Goal: Information Seeking & Learning: Learn about a topic

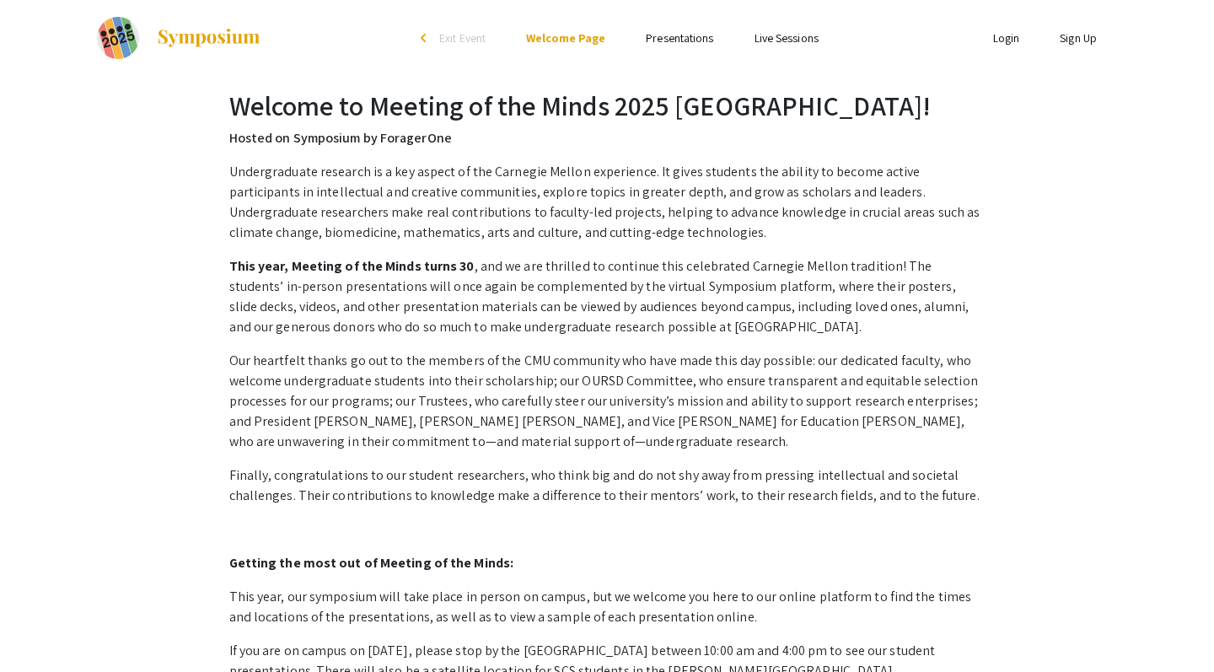
click at [459, 40] on span "Exit Event" at bounding box center [462, 37] width 46 height 15
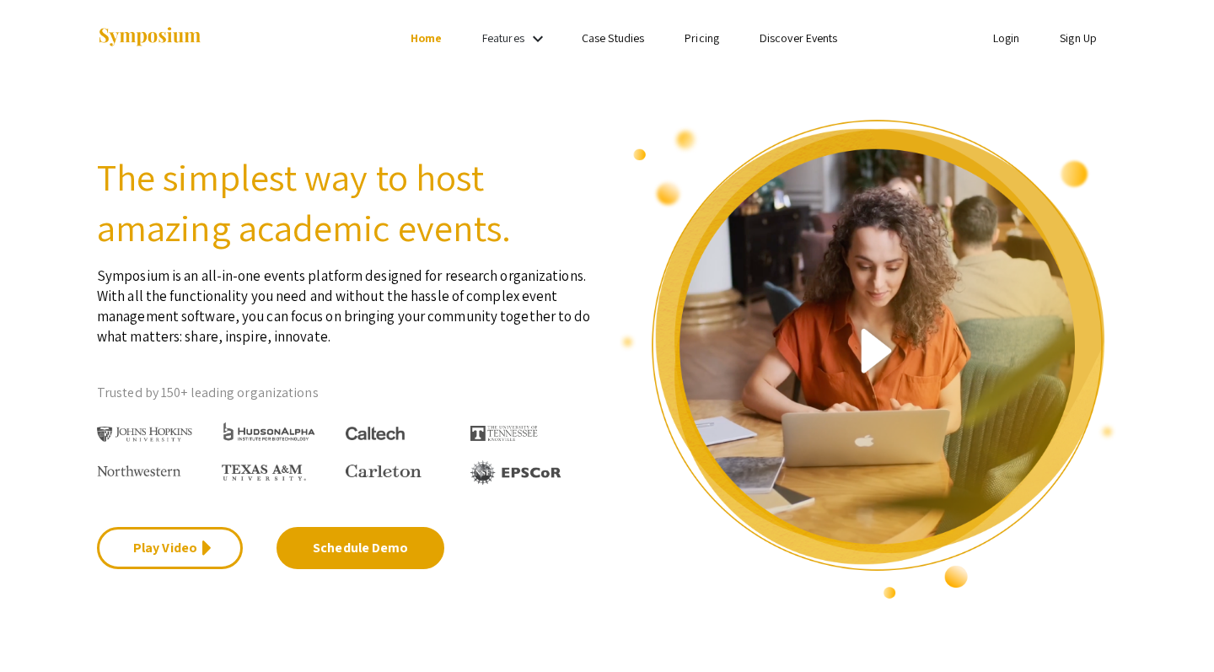
drag, startPoint x: 225, startPoint y: 40, endPoint x: 57, endPoint y: 40, distance: 167.8
click at [57, 40] on div "Skip navigation Home Features keyboard_arrow_down Case Studies Pricing Discover…" at bounding box center [607, 38] width 1214 height 76
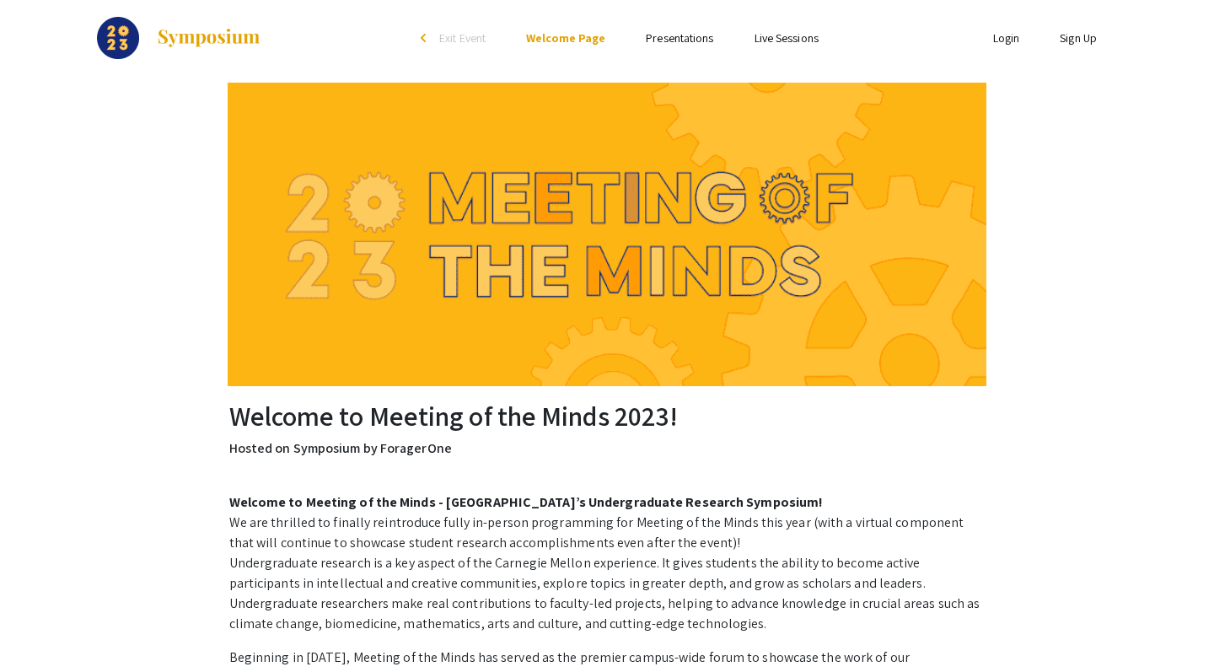
click at [684, 40] on link "Presentations" at bounding box center [679, 37] width 67 height 15
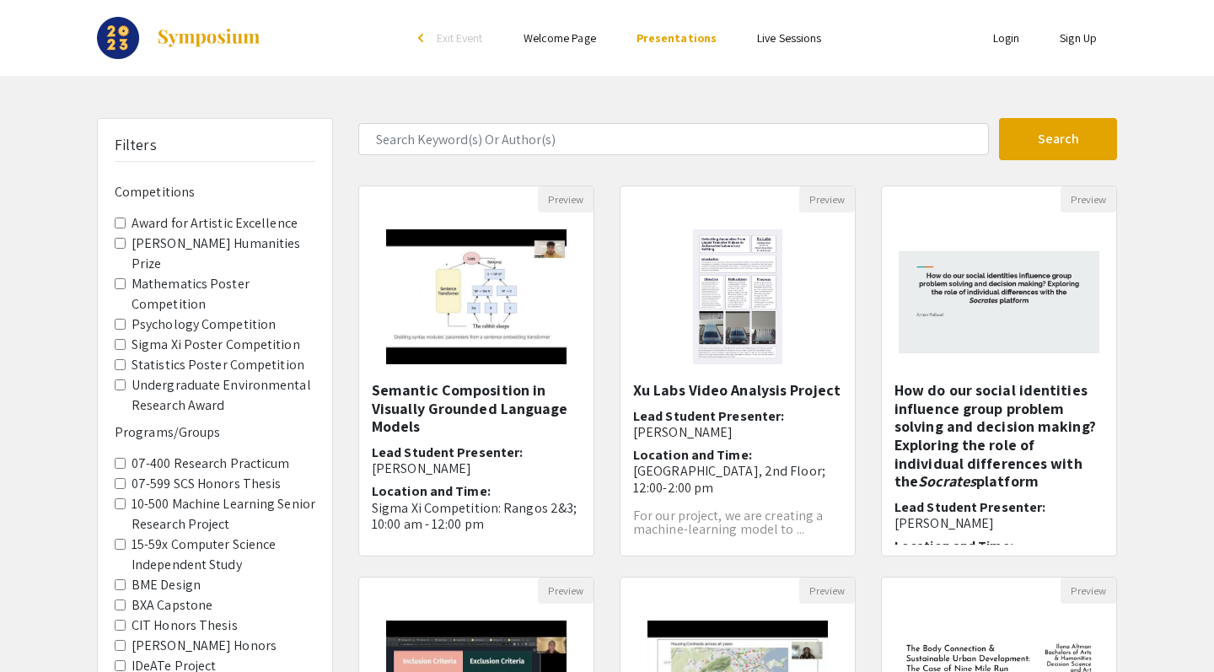
click at [183, 335] on label "Sigma Xi Poster Competition" at bounding box center [216, 345] width 169 height 20
click at [126, 339] on Competition "Sigma Xi Poster Competition" at bounding box center [120, 344] width 11 height 11
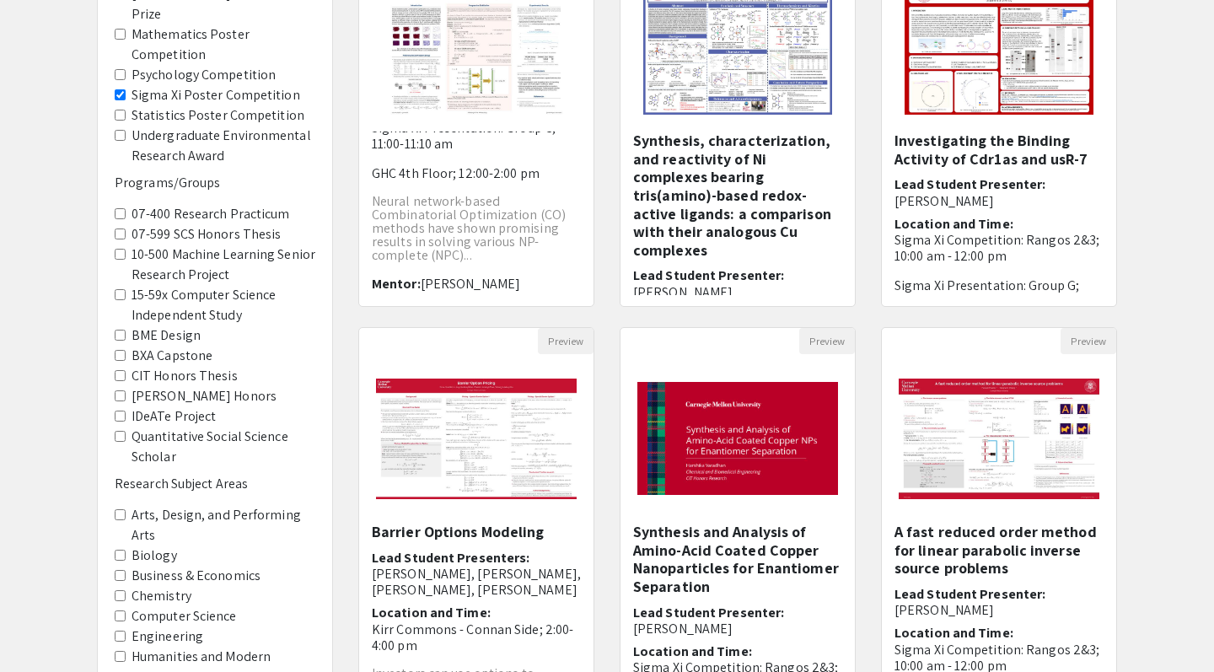
scroll to position [191, 0]
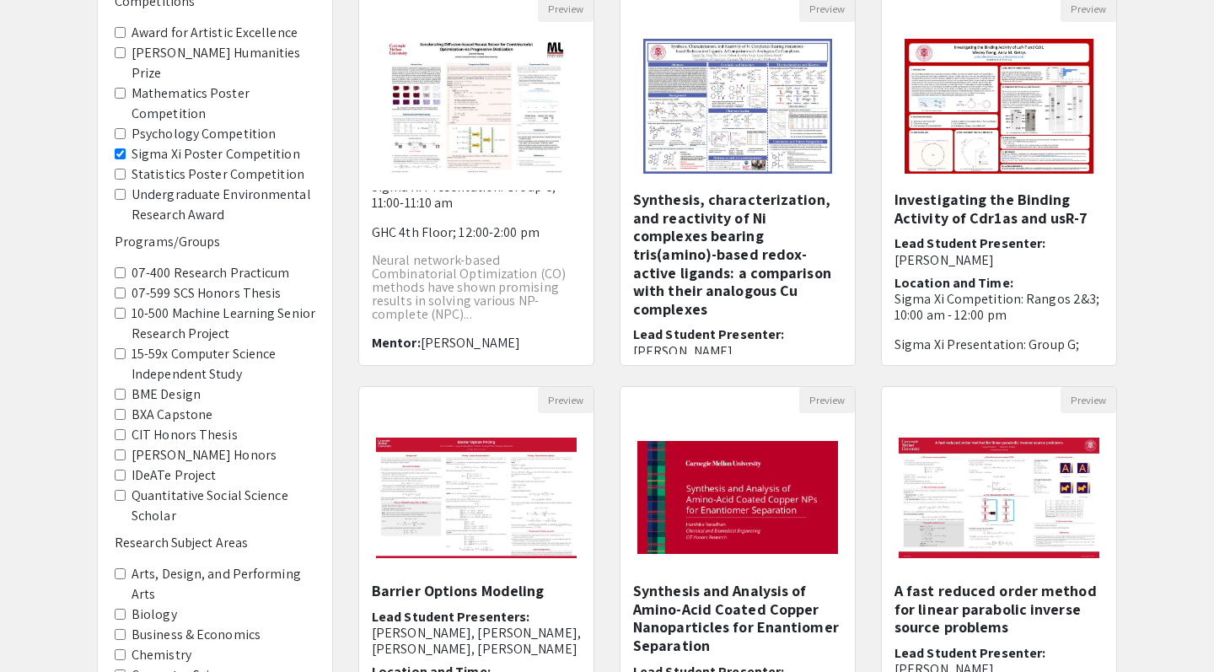
click at [211, 283] on label "07-599 SCS Honors Thesis" at bounding box center [206, 293] width 149 height 20
click at [126, 288] on Thesis "07-599 SCS Honors Thesis" at bounding box center [120, 293] width 11 height 11
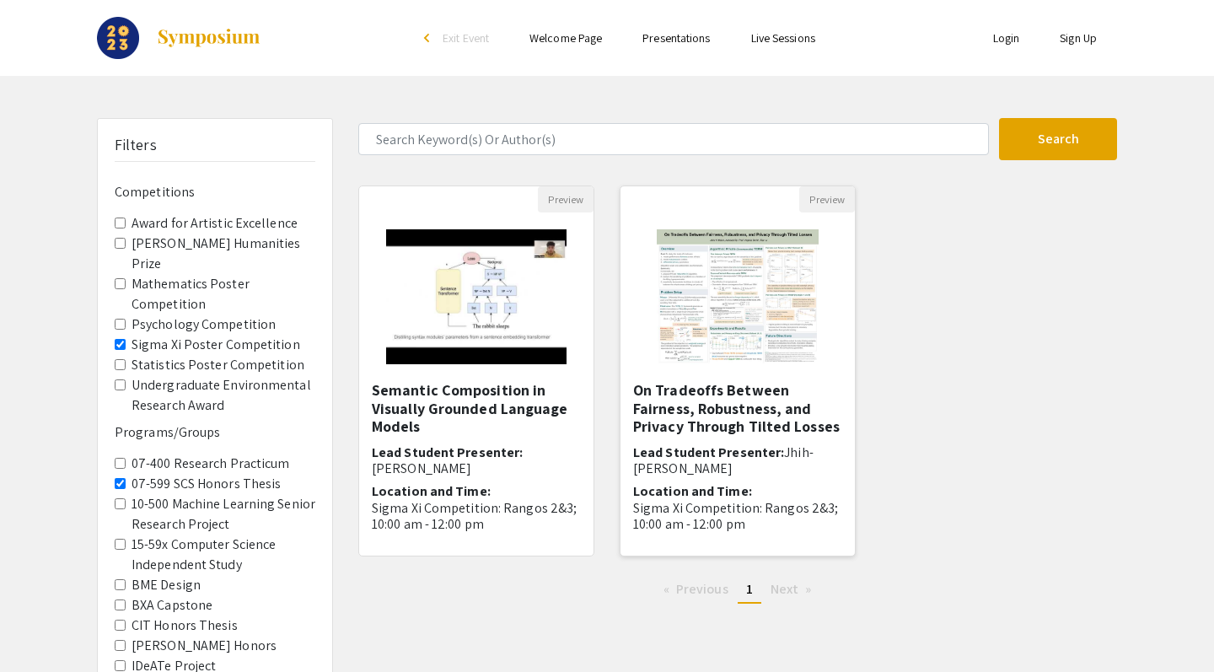
click at [702, 406] on h5 "On Tradeoffs Between Fairness, Robustness, and Privacy Through Tilted Losses" at bounding box center [737, 408] width 209 height 55
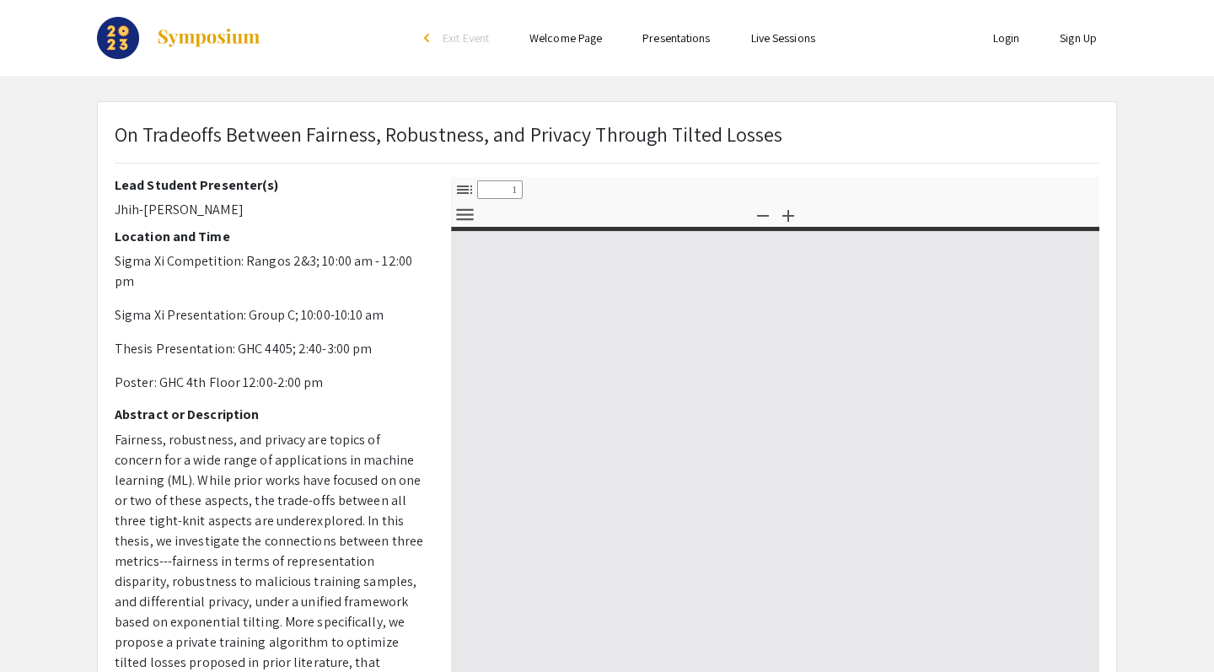
select select "custom"
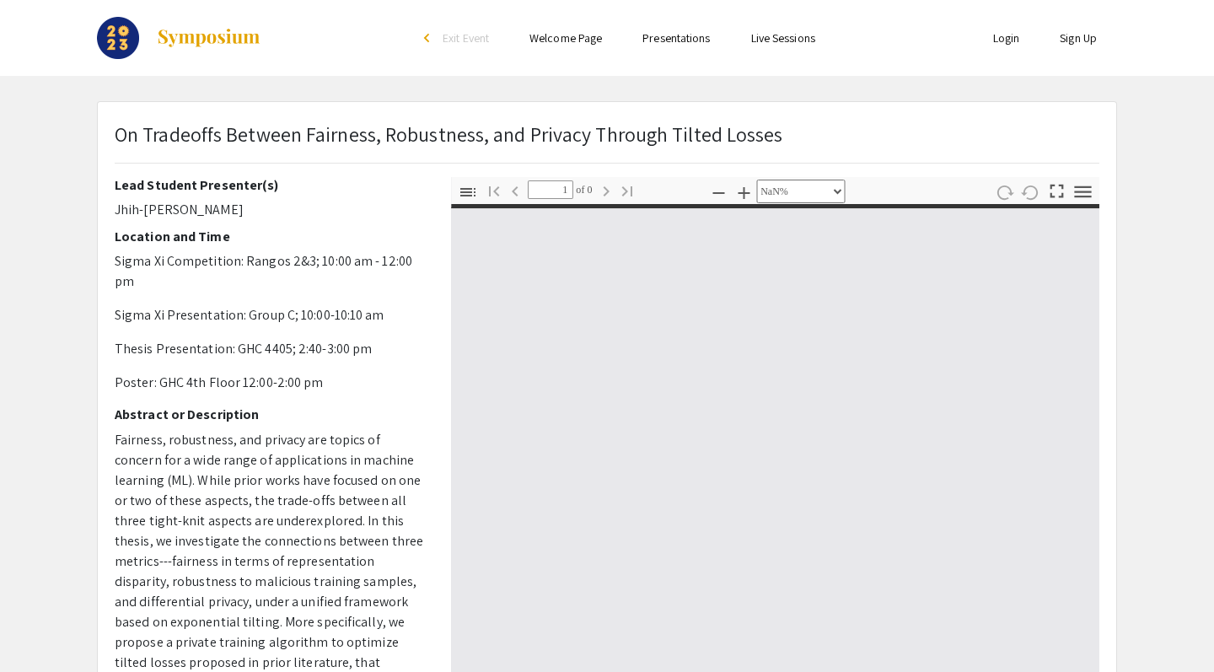
type input "0"
select select "custom"
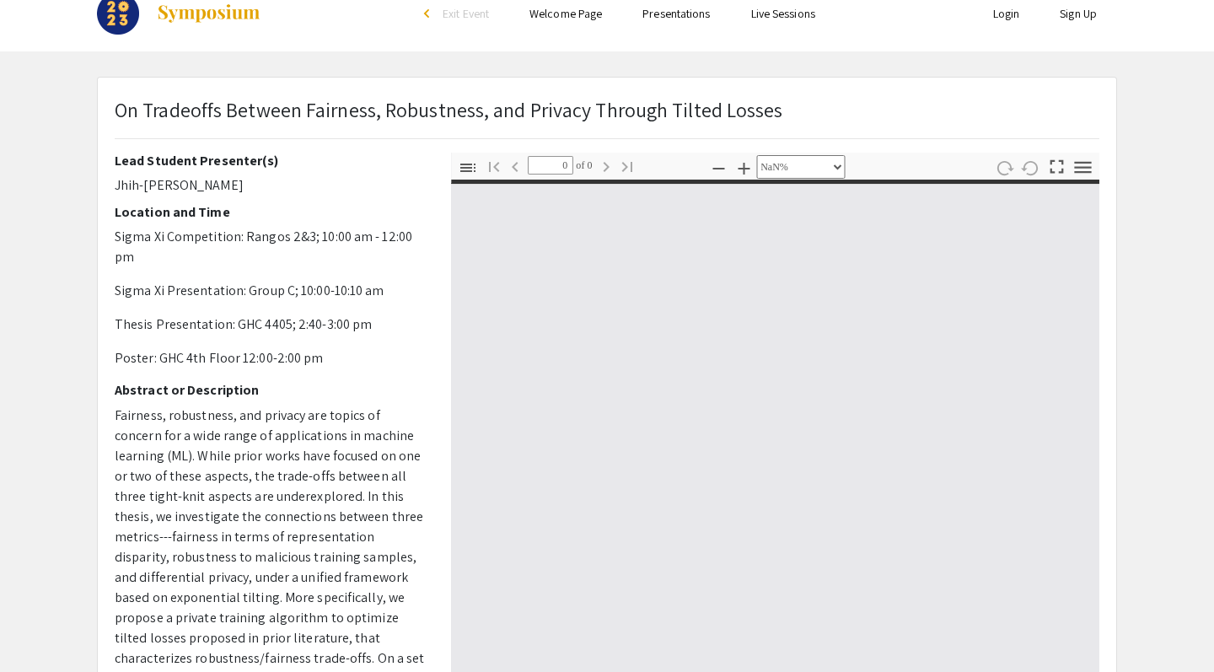
scroll to position [39, 0]
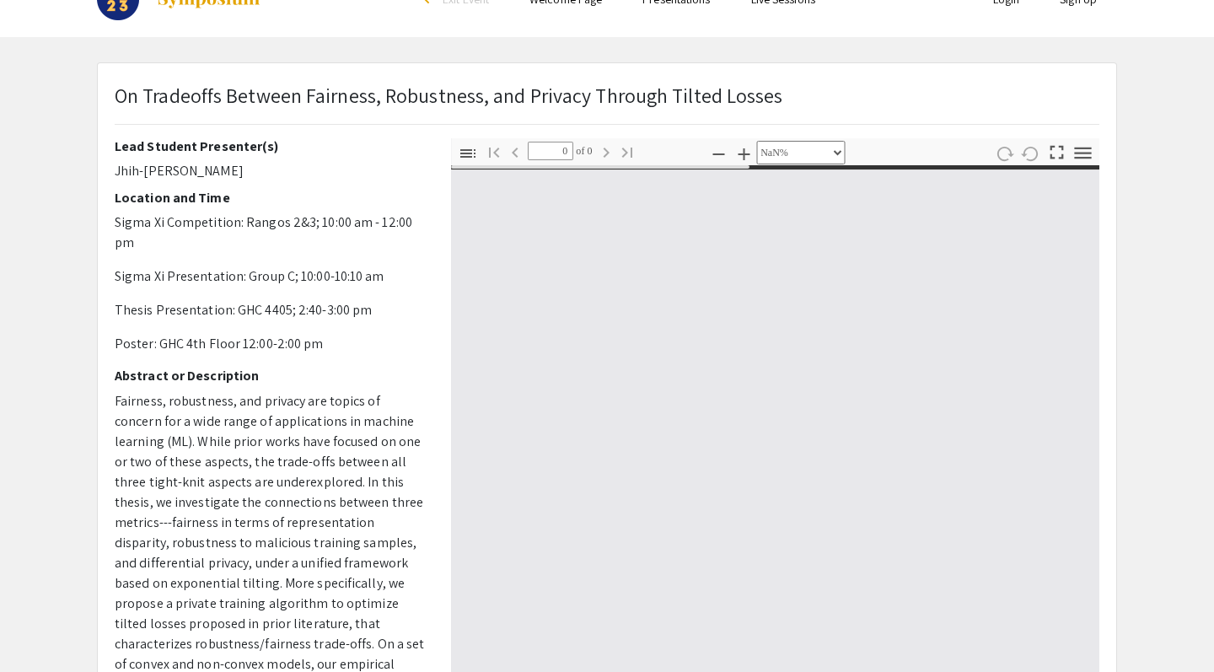
type input "1"
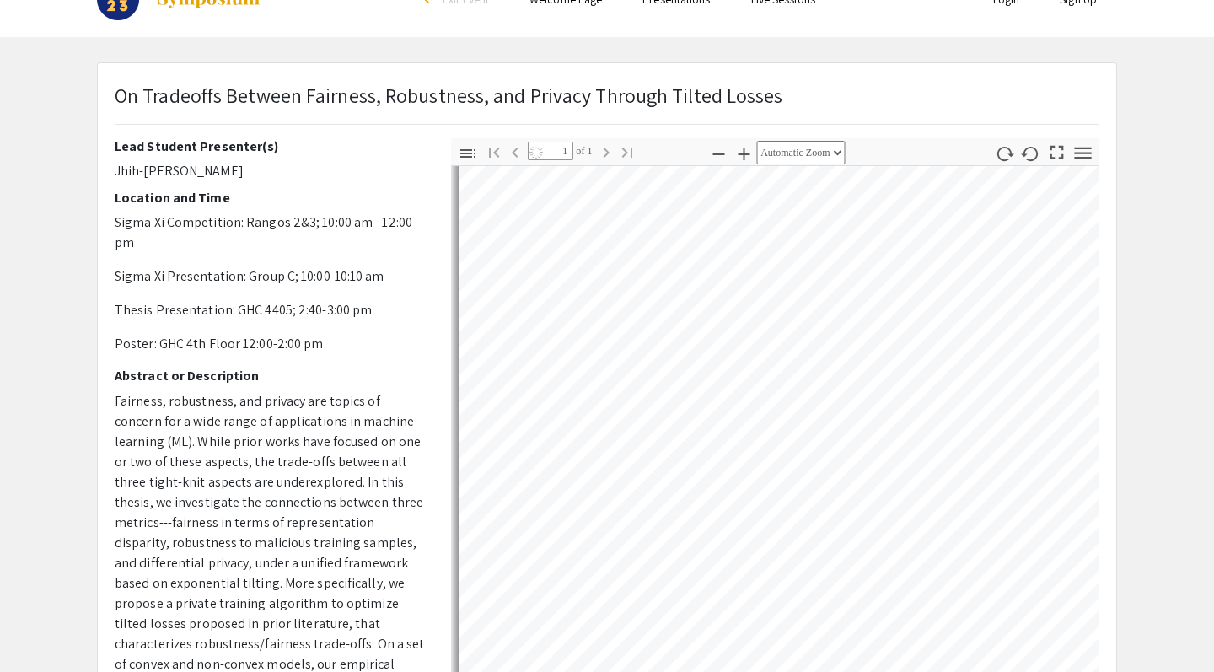
scroll to position [0, 0]
select select "auto"
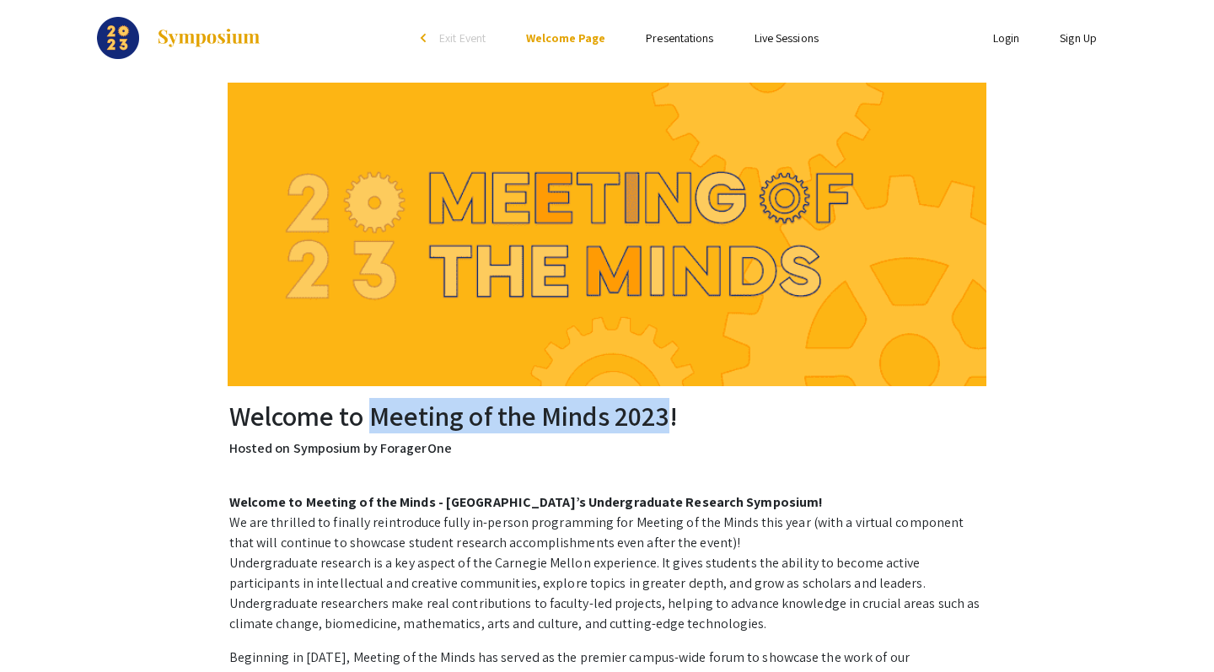
drag, startPoint x: 665, startPoint y: 417, endPoint x: 370, endPoint y: 415, distance: 295.1
click at [370, 415] on h2 "Welcome to Meeting of the Minds 2023!" at bounding box center [607, 416] width 756 height 32
copy h2 "Meeting of the Minds 2023"
click at [707, 35] on link "Presentations" at bounding box center [679, 37] width 67 height 15
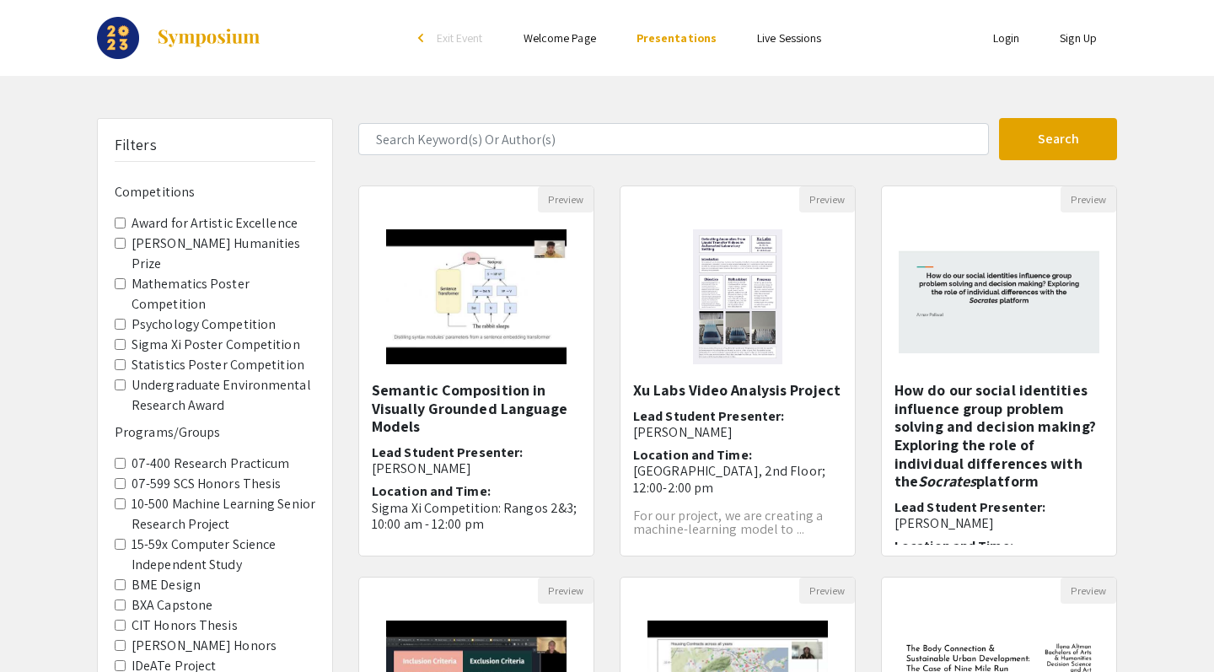
click at [147, 474] on label "07-599 SCS Honors Thesis" at bounding box center [206, 484] width 149 height 20
click at [126, 478] on Thesis "07-599 SCS Honors Thesis" at bounding box center [120, 483] width 11 height 11
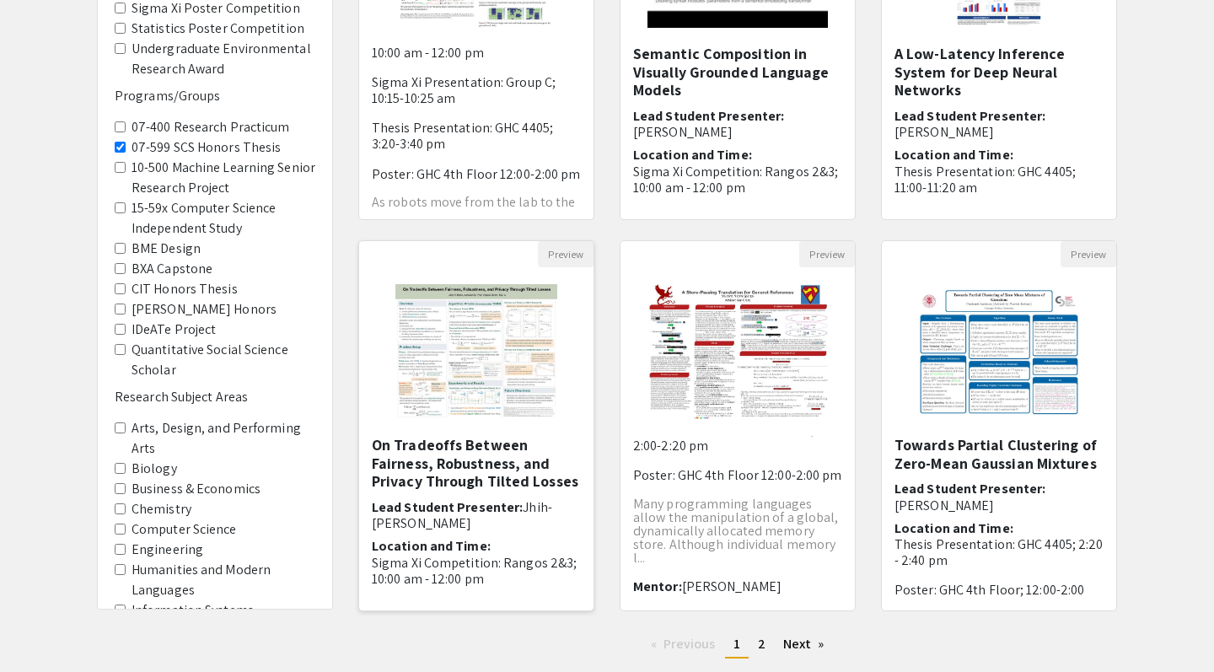
scroll to position [114, 0]
click at [524, 380] on img "Open Presentation <p>On Tradeoffs Between Fairness, Robustness, and Privacy Thr…" at bounding box center [477, 351] width 196 height 169
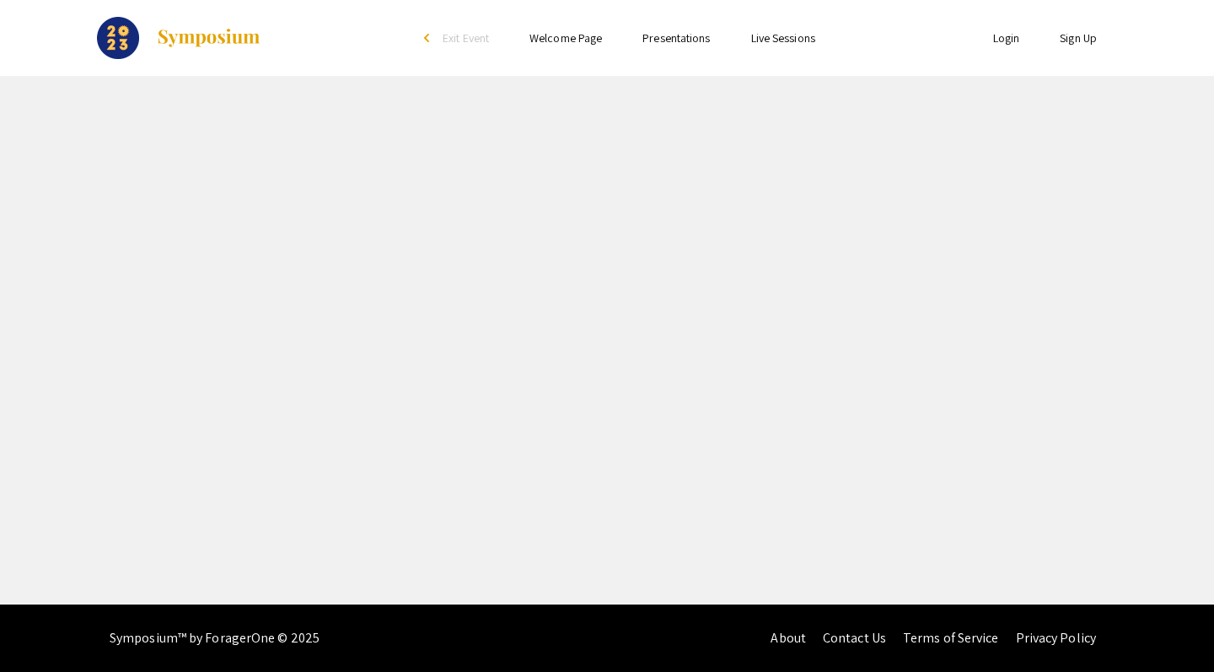
select select "custom"
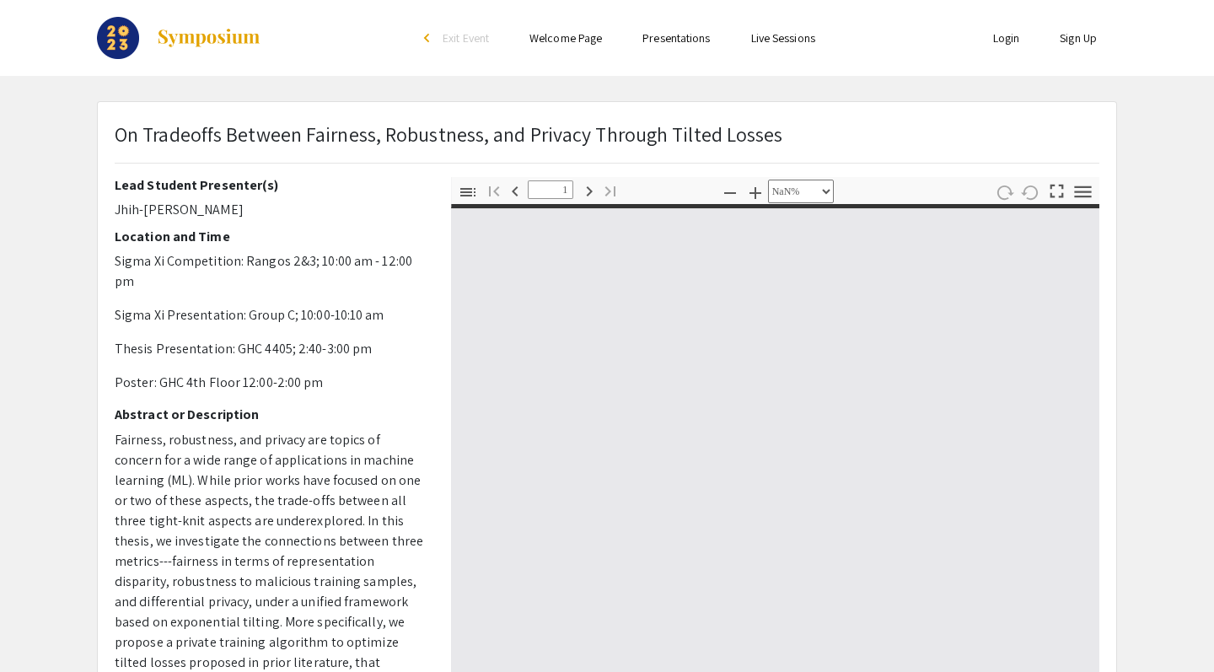
type input "0"
select select "custom"
type input "1"
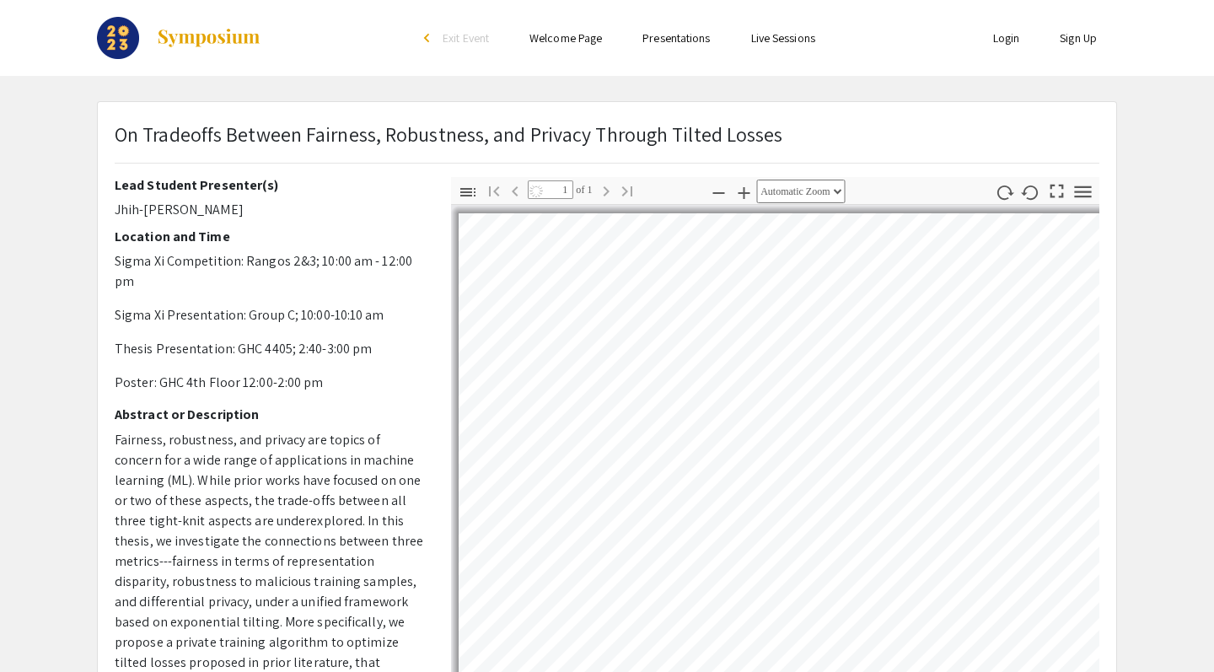
select select "auto"
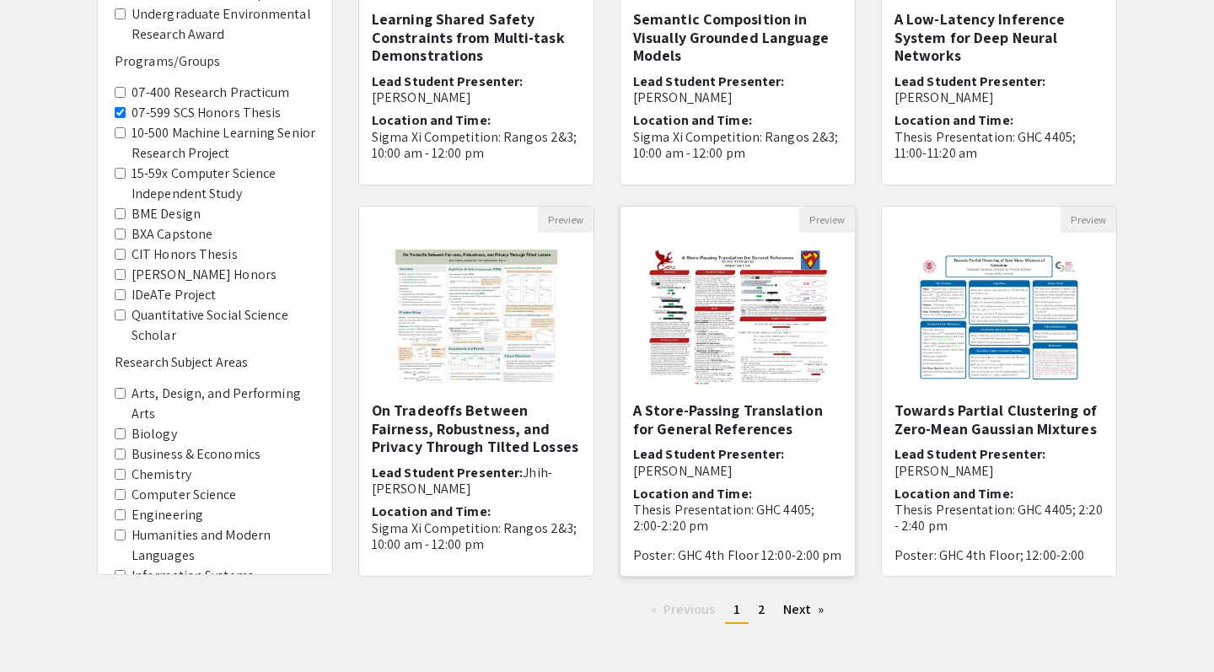
scroll to position [386, 0]
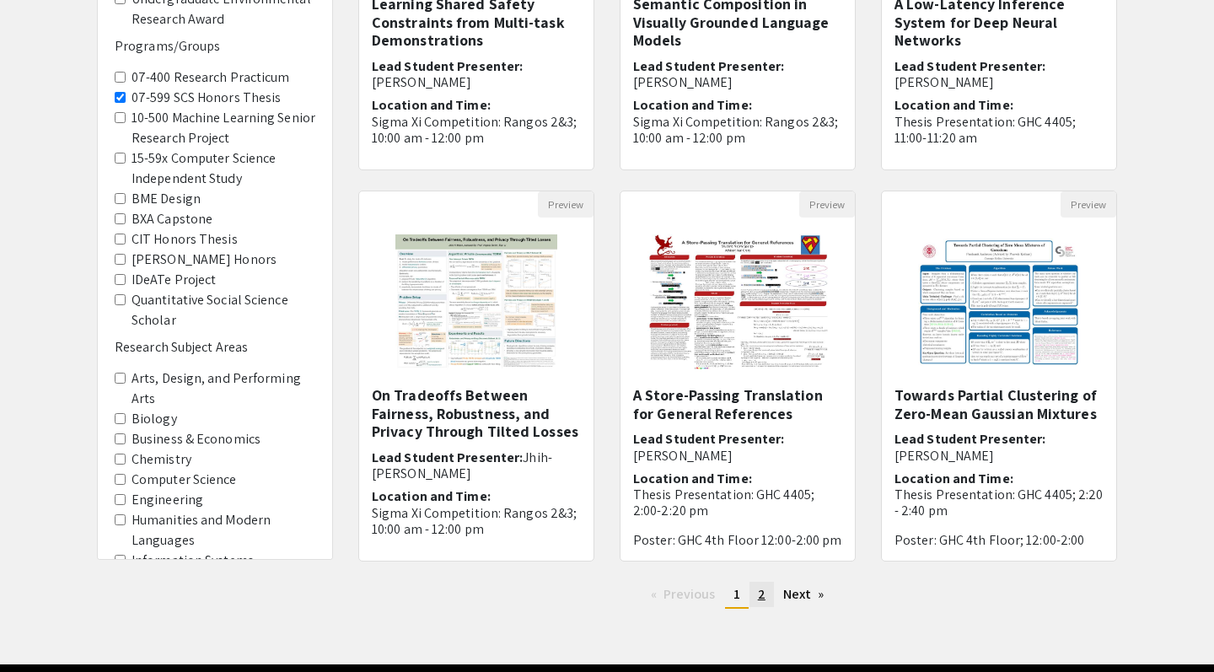
click at [760, 603] on link "page 2" at bounding box center [762, 594] width 24 height 25
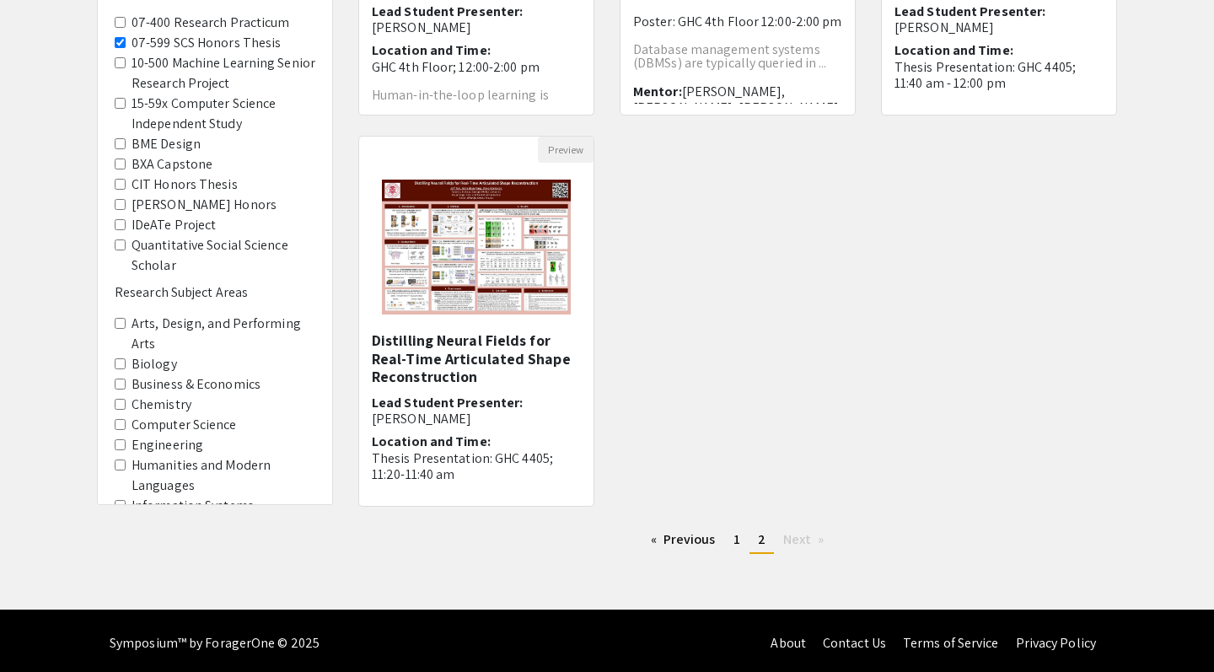
scroll to position [442, 0]
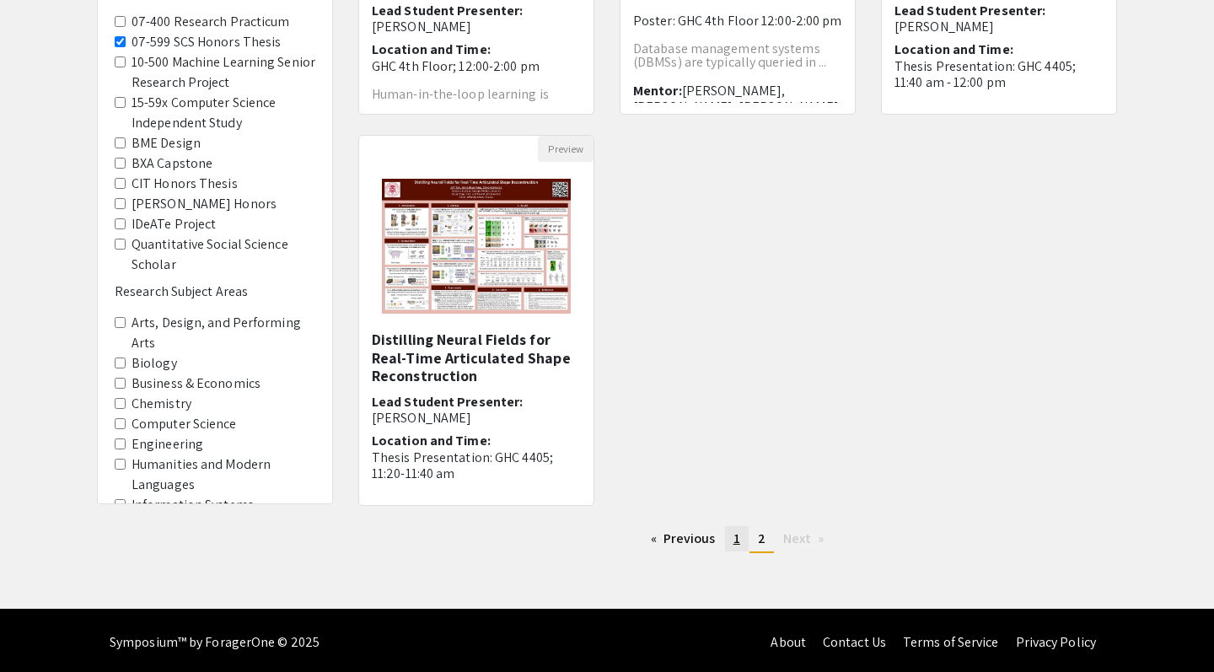
click at [735, 529] on link "page 1" at bounding box center [737, 538] width 24 height 25
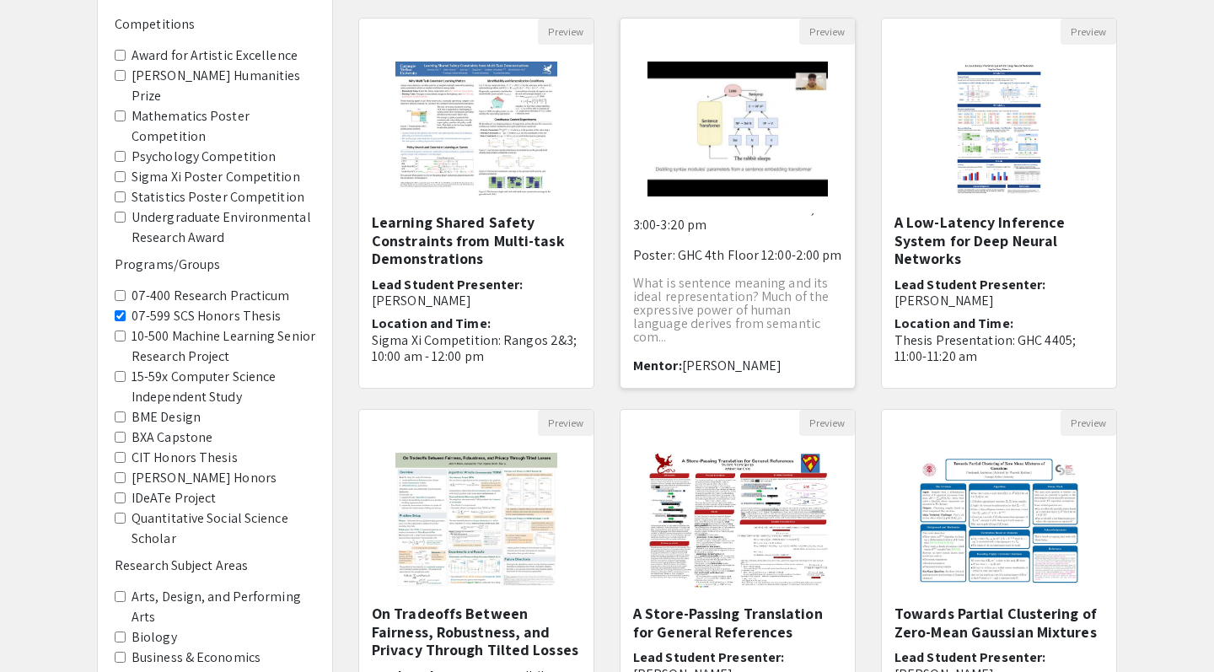
scroll to position [421, 0]
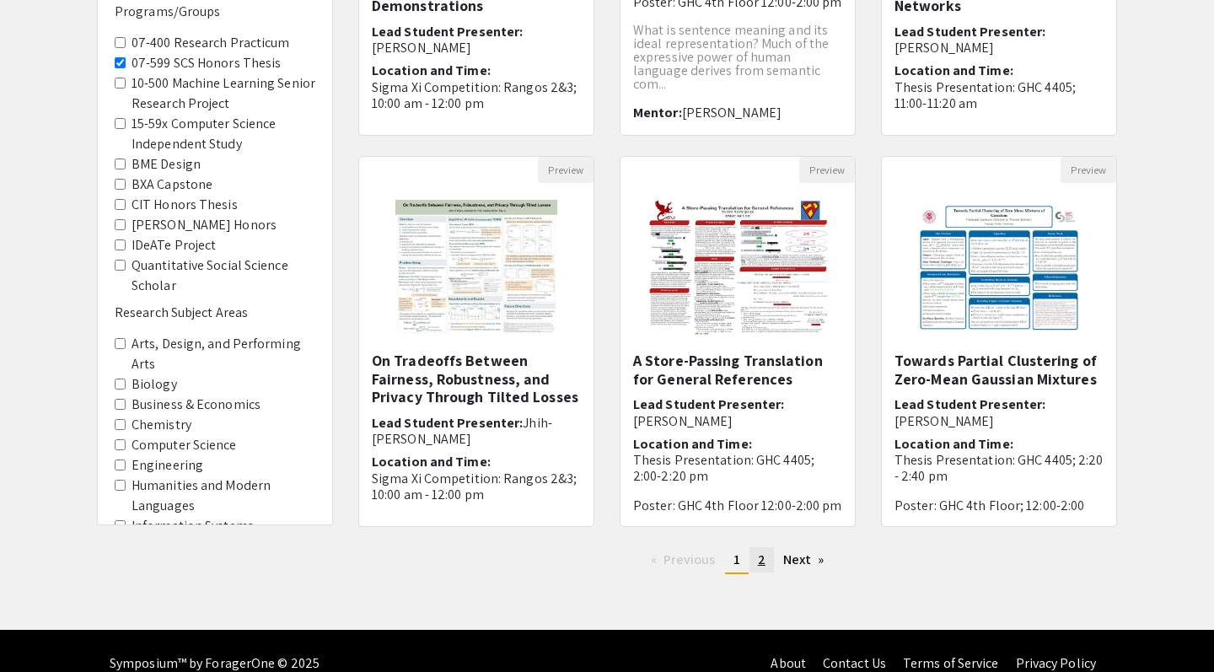
click at [764, 551] on span "2" at bounding box center [762, 560] width 8 height 18
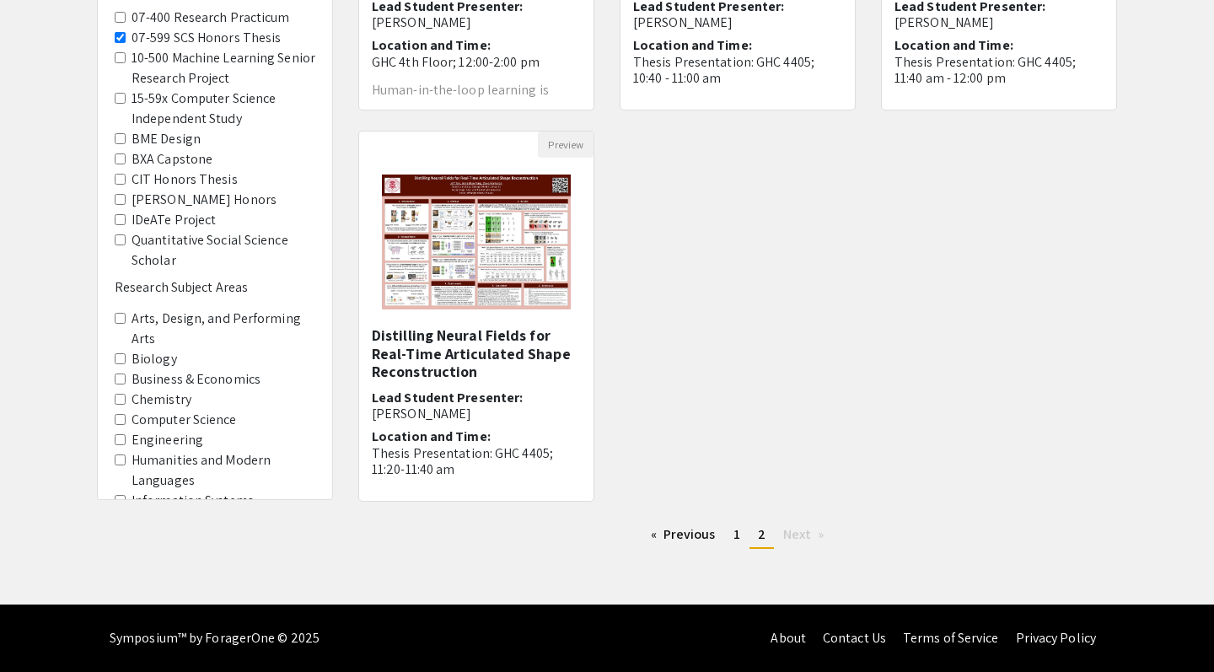
scroll to position [446, 0]
click at [734, 535] on span "1" at bounding box center [737, 534] width 7 height 18
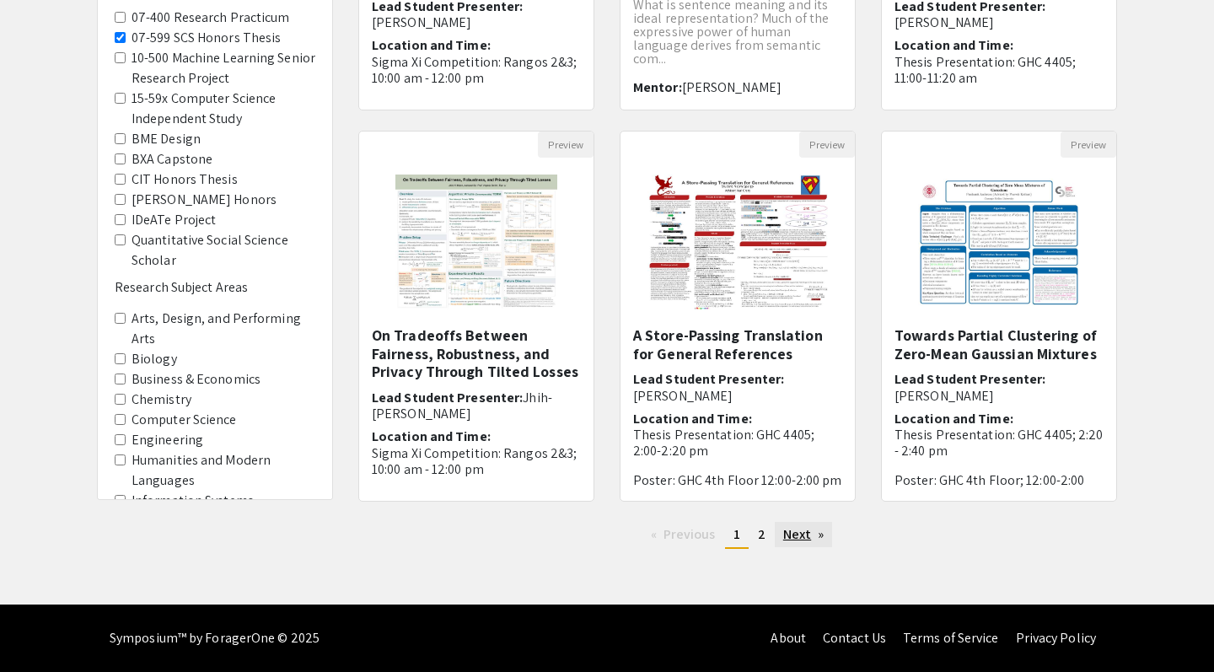
scroll to position [446, 0]
click at [766, 540] on link "page 2" at bounding box center [762, 534] width 24 height 25
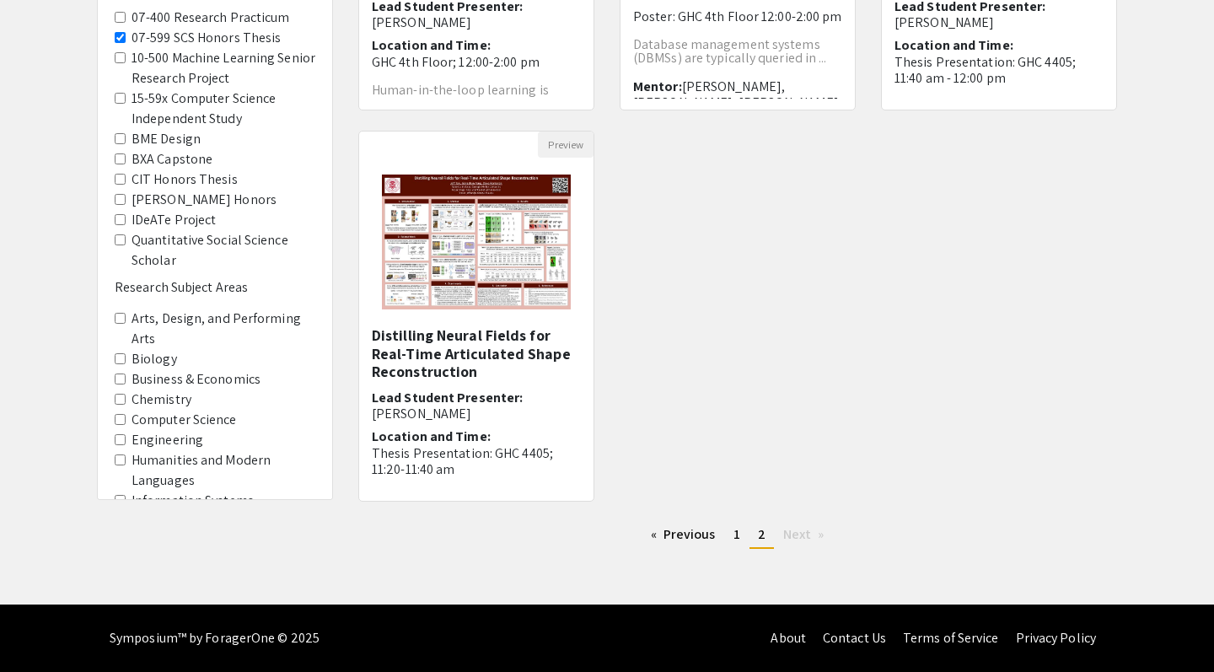
scroll to position [446, 0]
click at [734, 535] on span "1" at bounding box center [737, 534] width 7 height 18
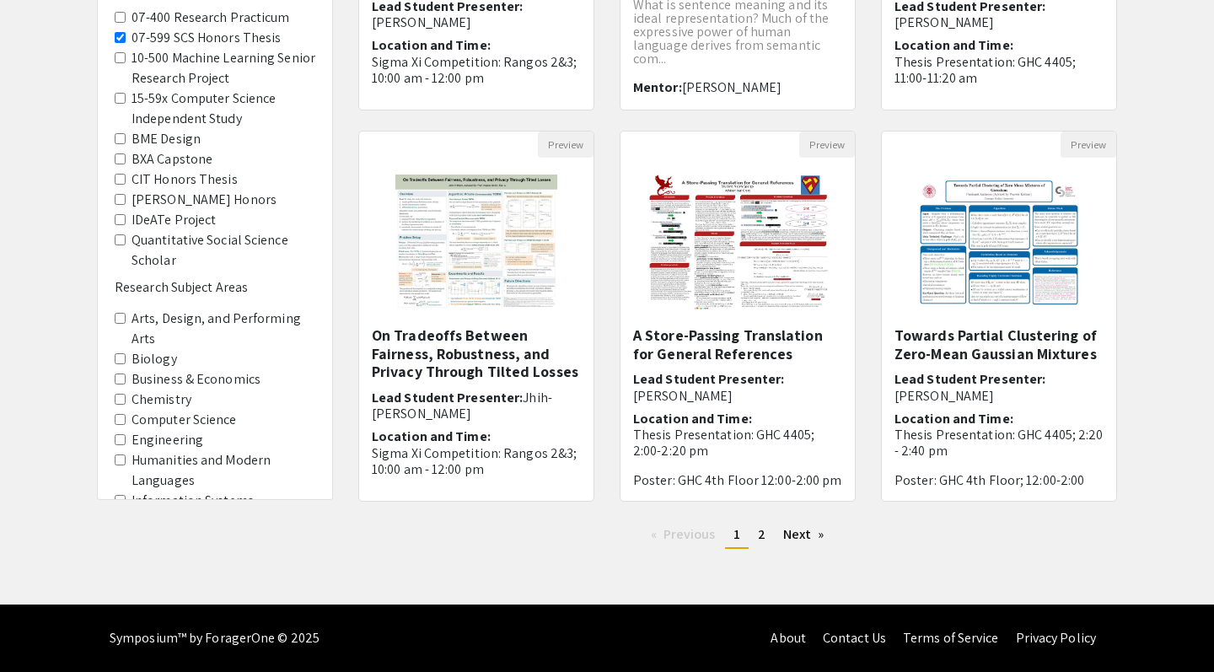
scroll to position [446, 0]
click at [761, 535] on span "2" at bounding box center [762, 534] width 8 height 18
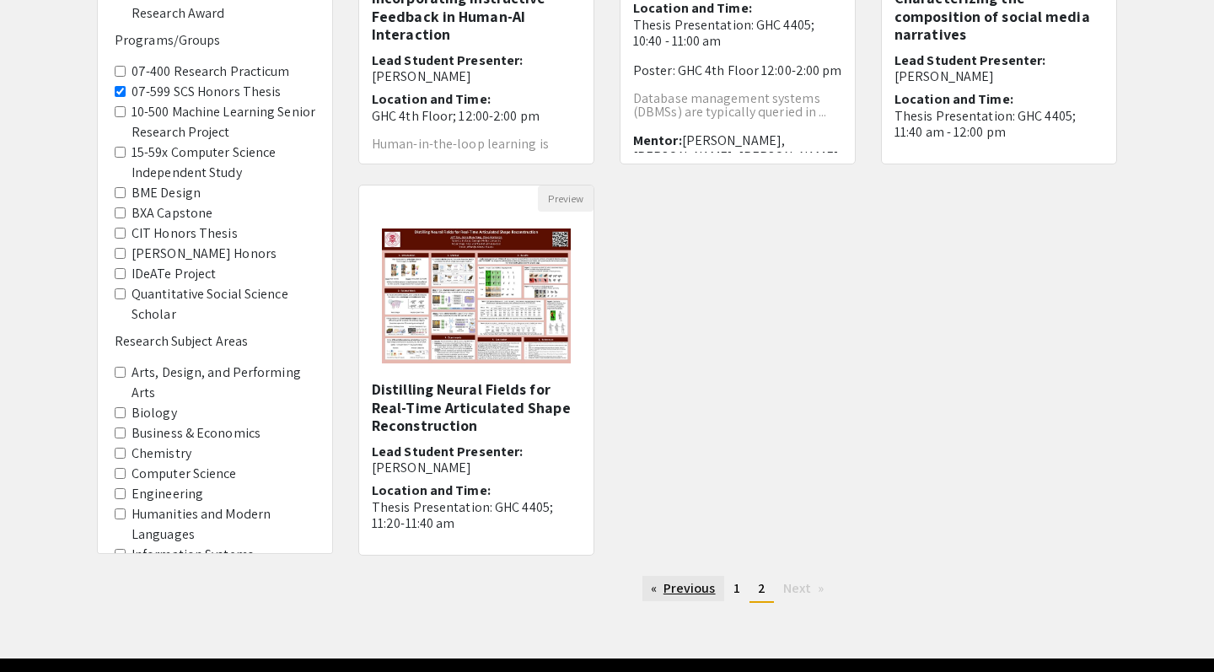
scroll to position [404, 0]
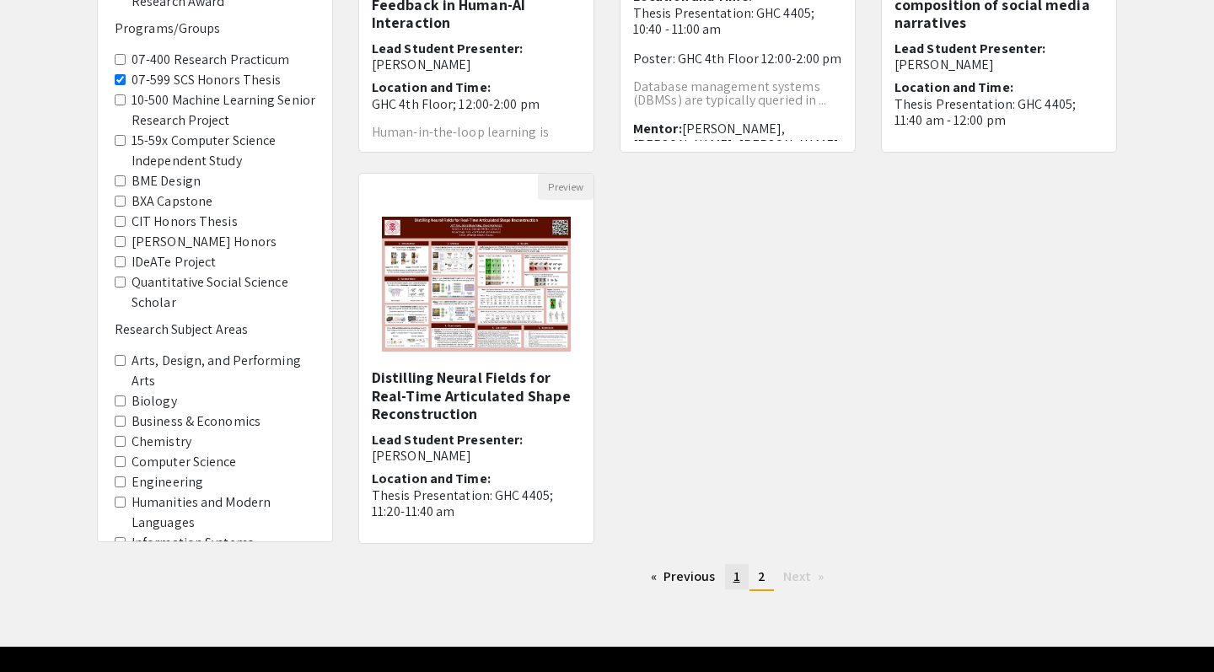
click at [735, 574] on span "1" at bounding box center [737, 576] width 7 height 18
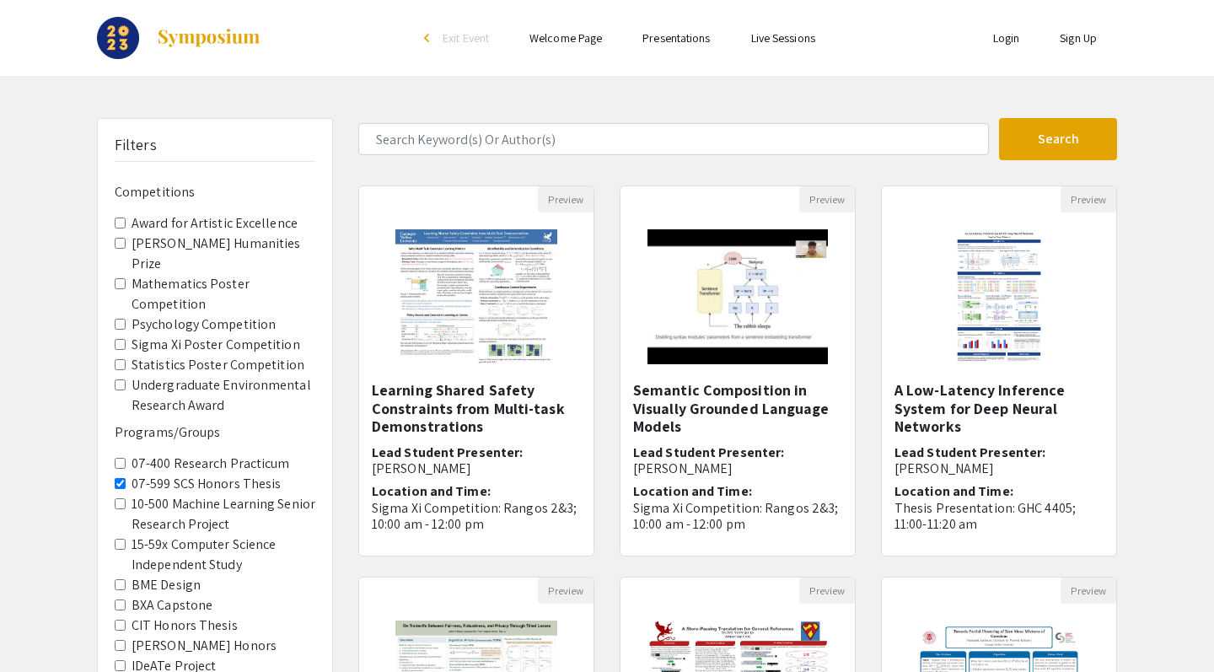
scroll to position [383, 0]
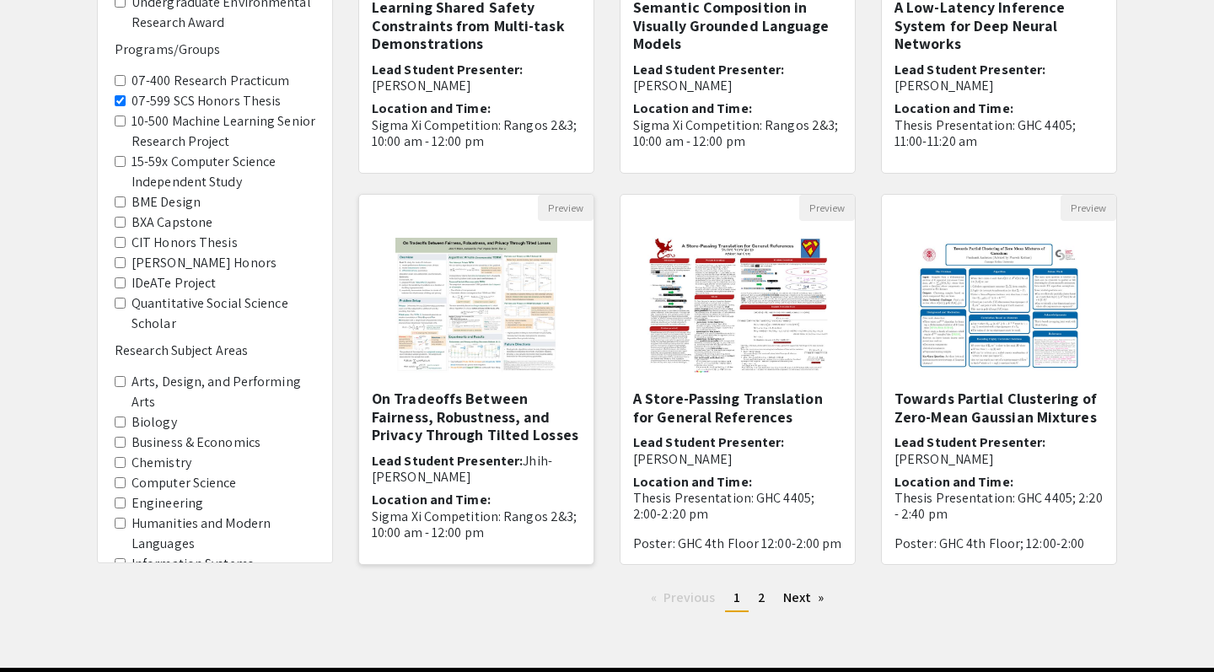
click at [514, 445] on div "On Tradeoffs Between Fairness, Robustness, and Privacy Through Tilted Losses Le…" at bounding box center [476, 472] width 209 height 164
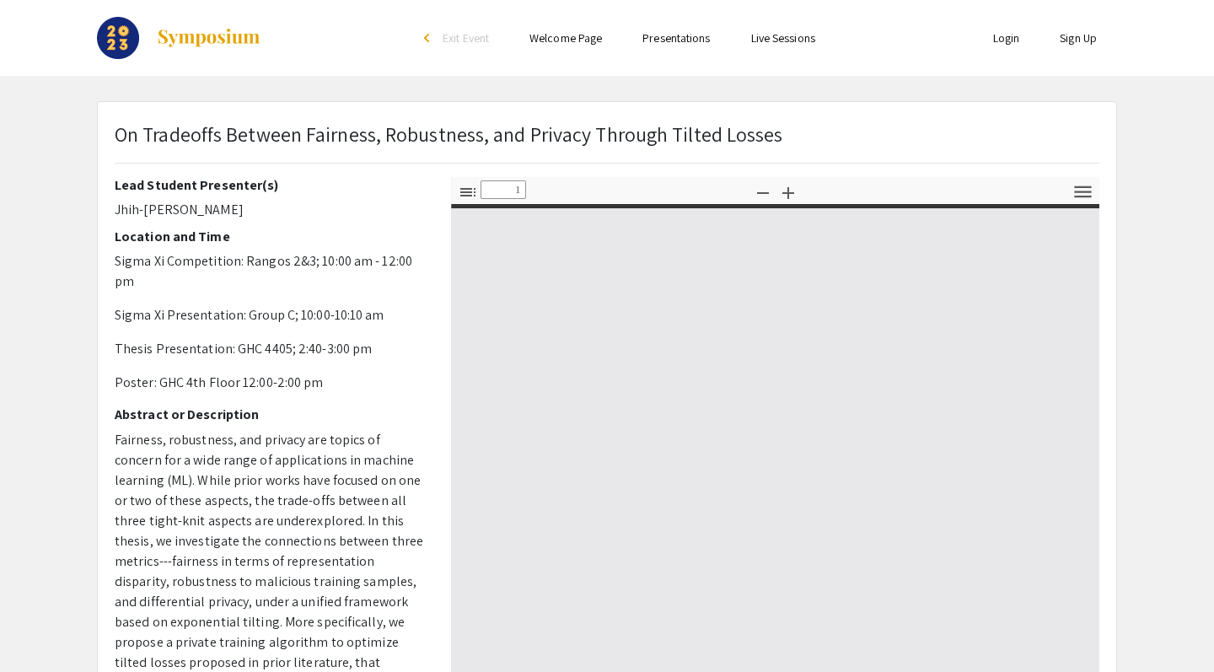
select select "custom"
type input "0"
select select "custom"
type input "1"
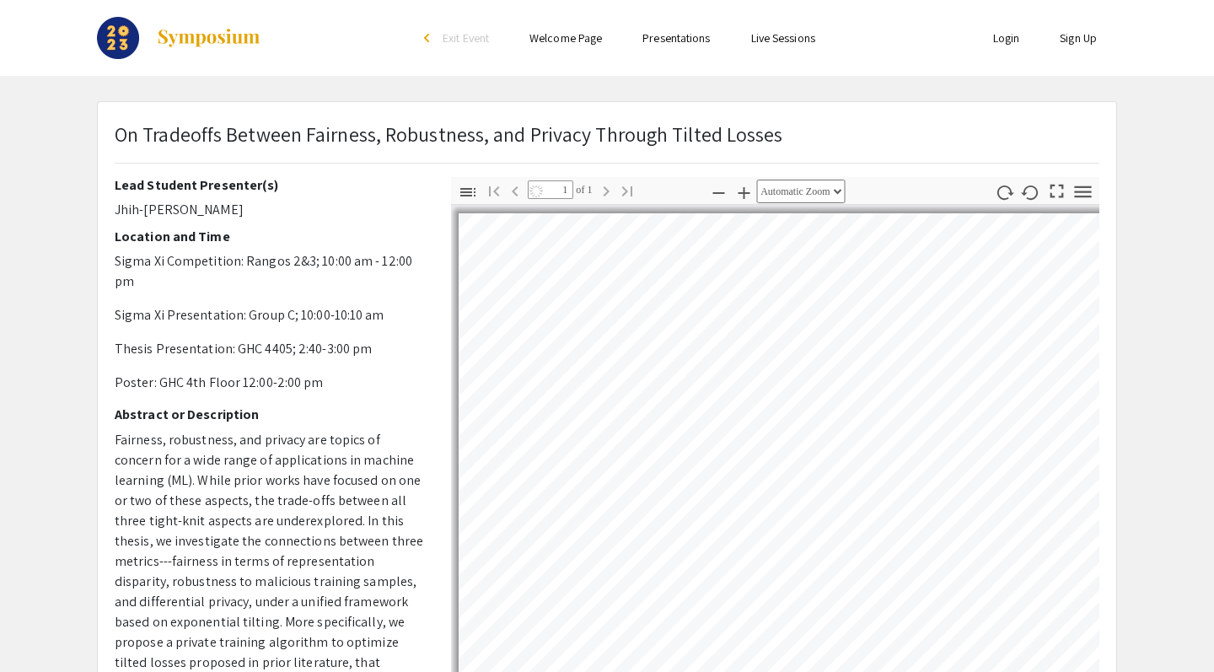
select select "auto"
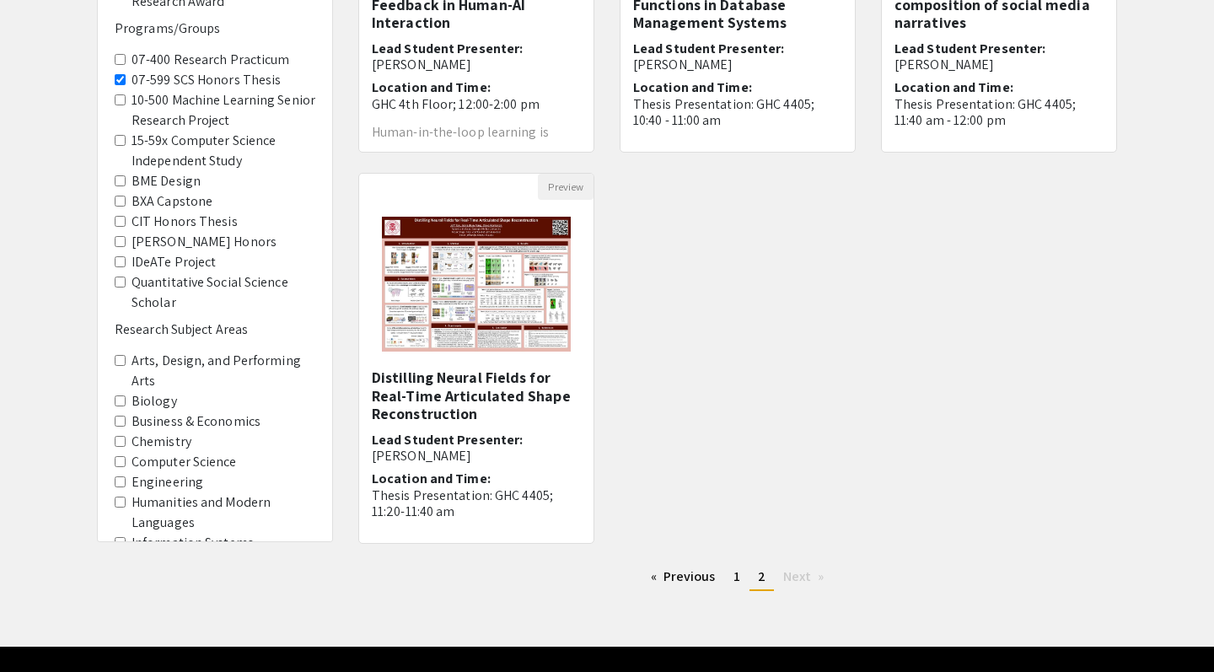
scroll to position [446, 0]
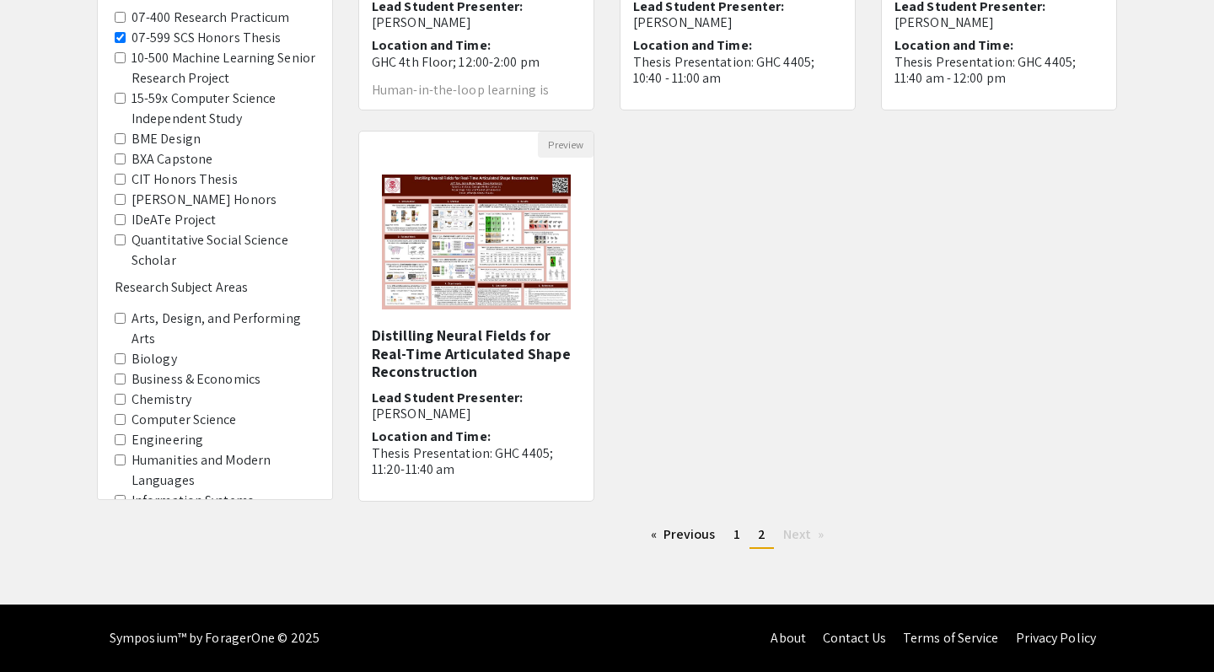
scroll to position [421, 0]
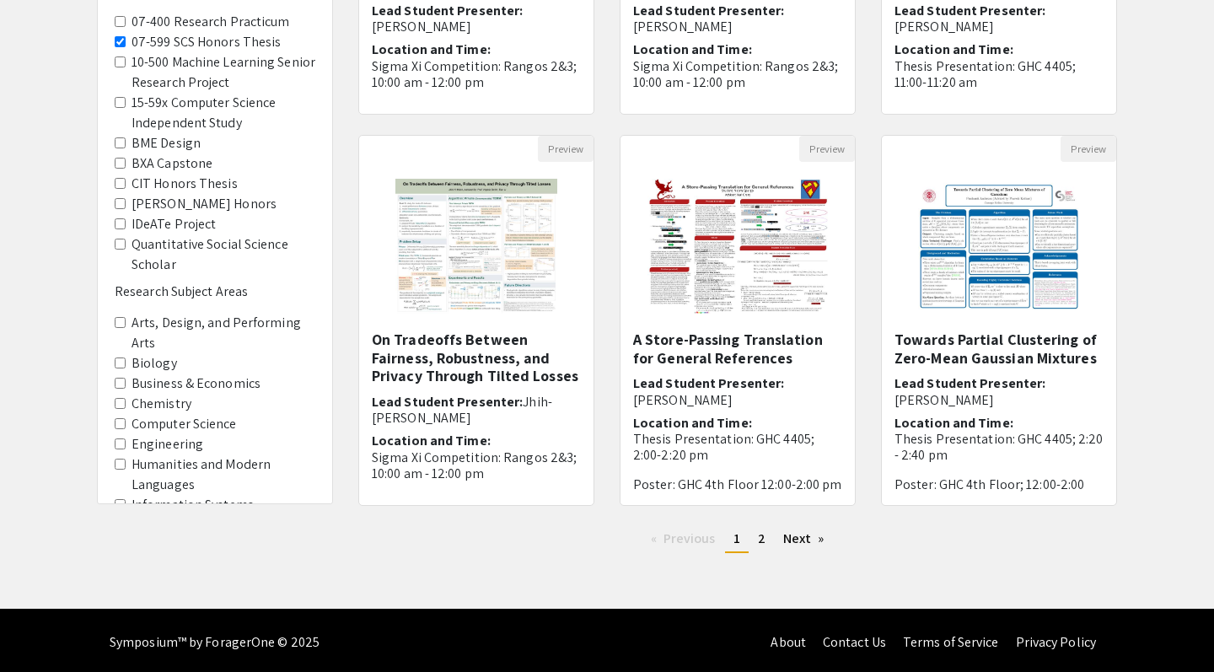
scroll to position [386, 0]
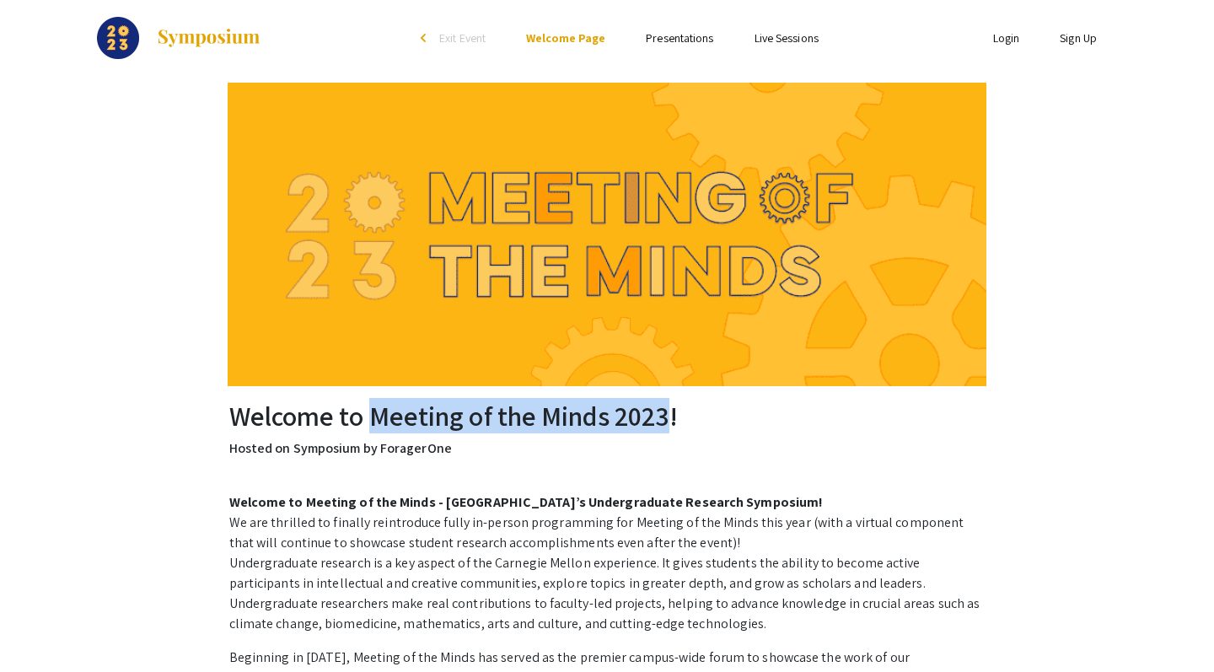
drag, startPoint x: 668, startPoint y: 415, endPoint x: 372, endPoint y: 415, distance: 296.0
click at [372, 415] on h2 "Welcome to Meeting of the Minds 2023!" at bounding box center [607, 416] width 756 height 32
copy h2 "Meeting of the Minds 2023"
click at [760, 40] on link "Live Sessions" at bounding box center [787, 37] width 64 height 15
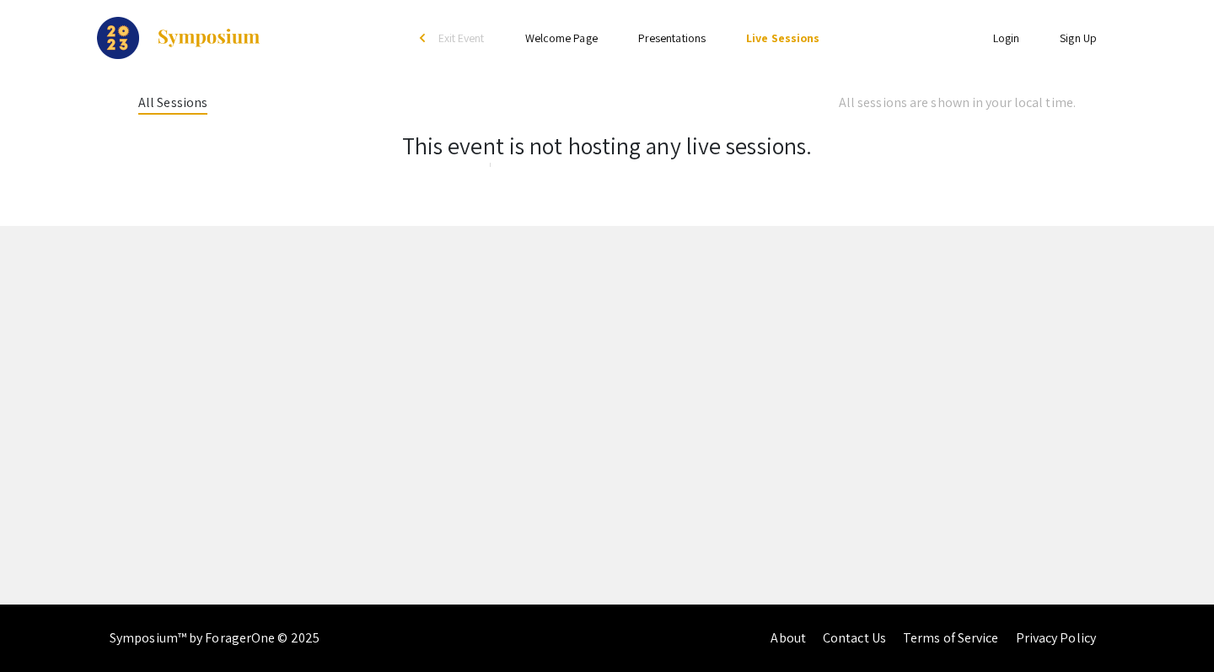
click at [584, 45] on link "Welcome Page" at bounding box center [561, 37] width 73 height 15
